Goal: Task Accomplishment & Management: Manage account settings

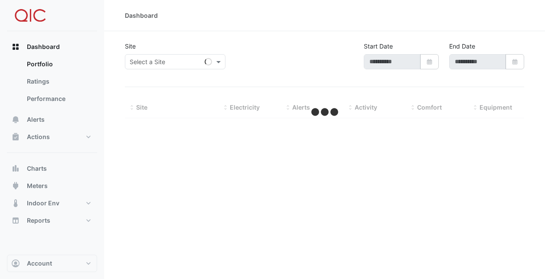
type input "**********"
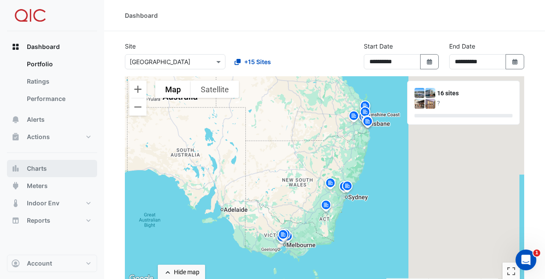
click at [35, 171] on span "Charts" at bounding box center [37, 168] width 20 height 9
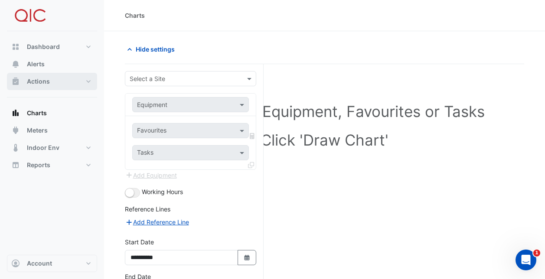
click at [34, 81] on span "Actions" at bounding box center [38, 81] width 23 height 9
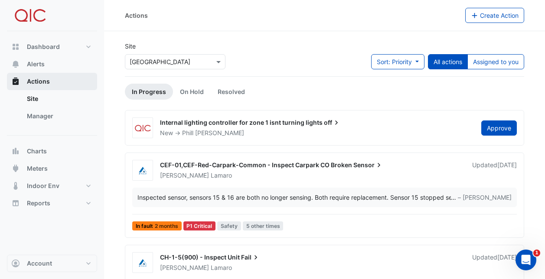
click at [34, 81] on span "Actions" at bounding box center [38, 81] width 23 height 9
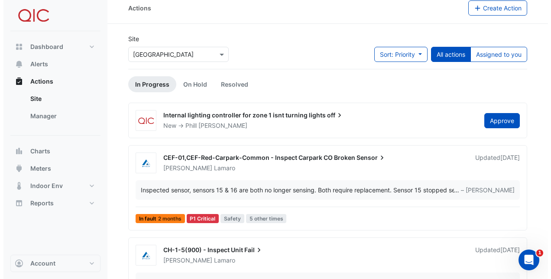
scroll to position [4, 0]
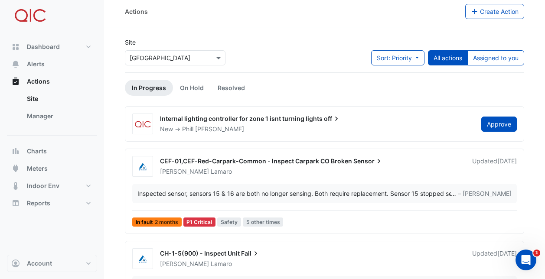
click at [224, 123] on div "Internal lighting controller for zone 1 isnt turning lights off" at bounding box center [315, 119] width 311 height 10
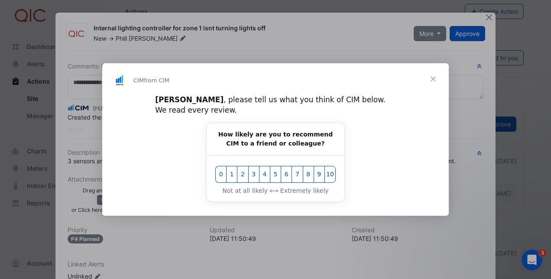
click at [485, 17] on div "Intercom messenger" at bounding box center [275, 139] width 551 height 279
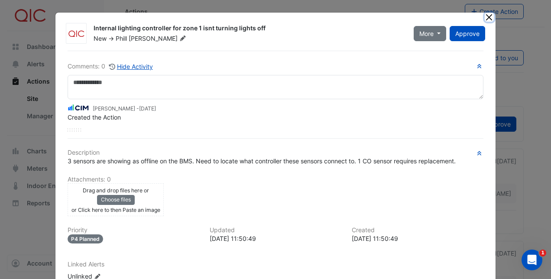
click at [485, 16] on button "Close" at bounding box center [489, 17] width 9 height 9
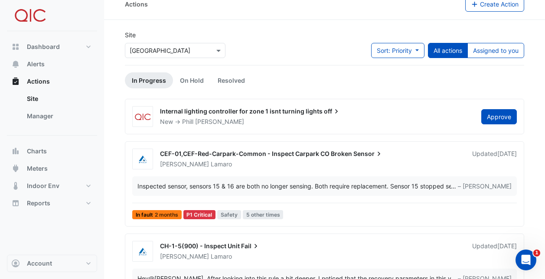
scroll to position [0, 0]
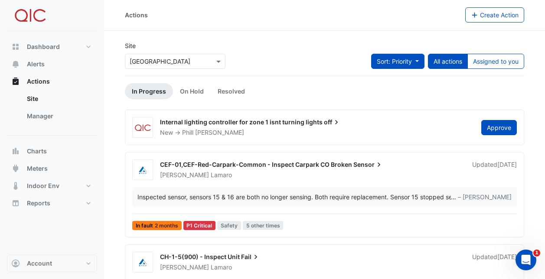
click at [398, 60] on span "Sort: Priority" at bounding box center [393, 61] width 35 height 7
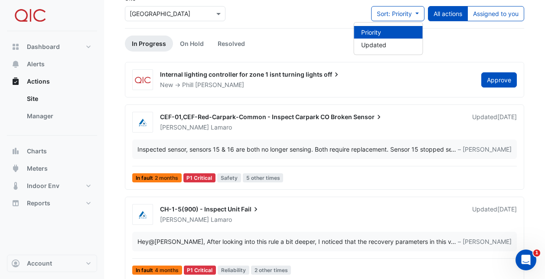
scroll to position [49, 0]
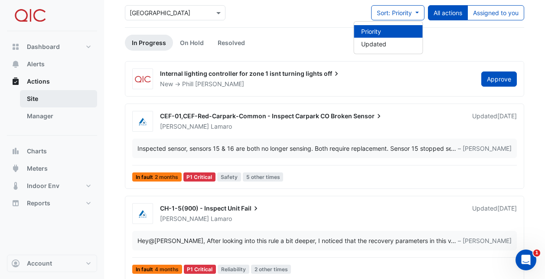
click at [36, 100] on link "Site" at bounding box center [58, 98] width 77 height 17
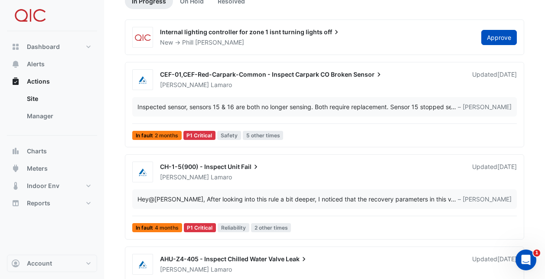
scroll to position [91, 0]
